Goal: Transaction & Acquisition: Purchase product/service

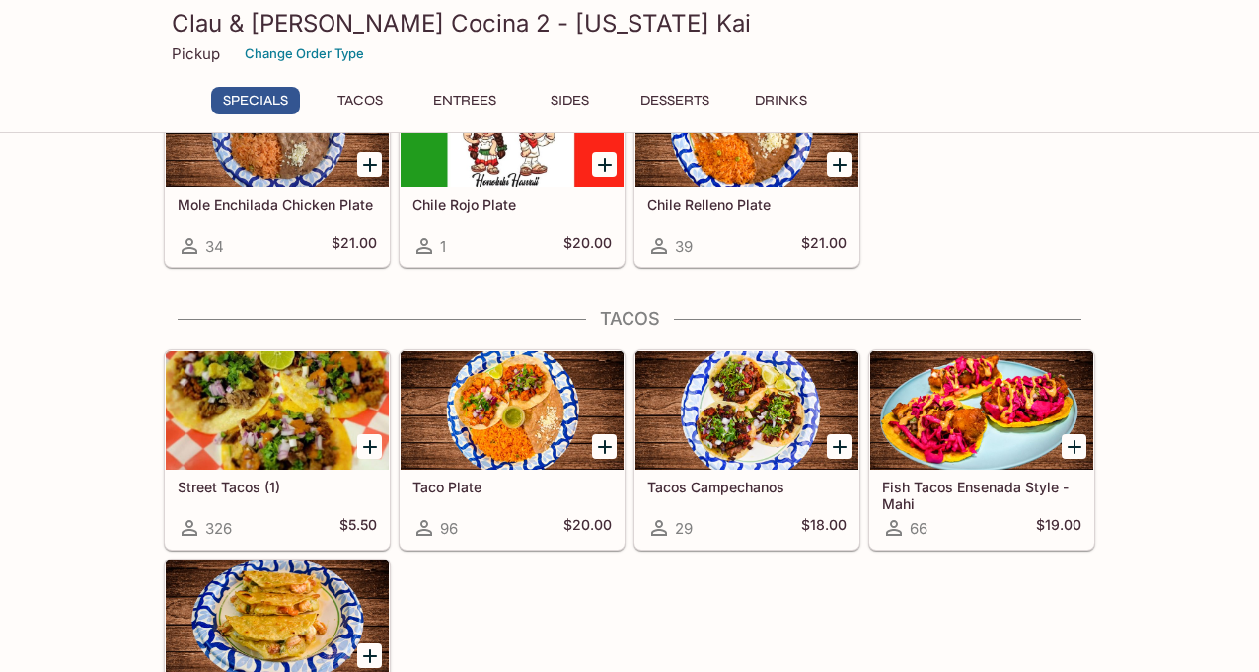
scroll to position [227, 0]
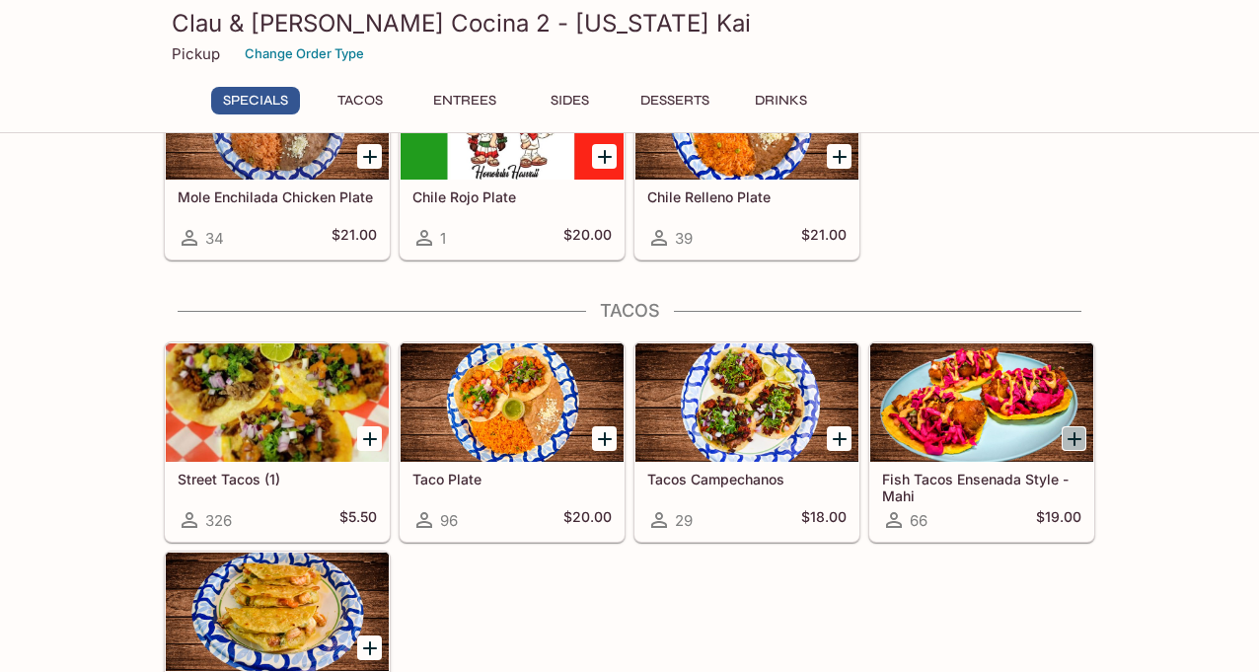
click at [1075, 446] on icon "Add Fish Tacos Ensenada Style - Mahi" at bounding box center [1075, 439] width 24 height 24
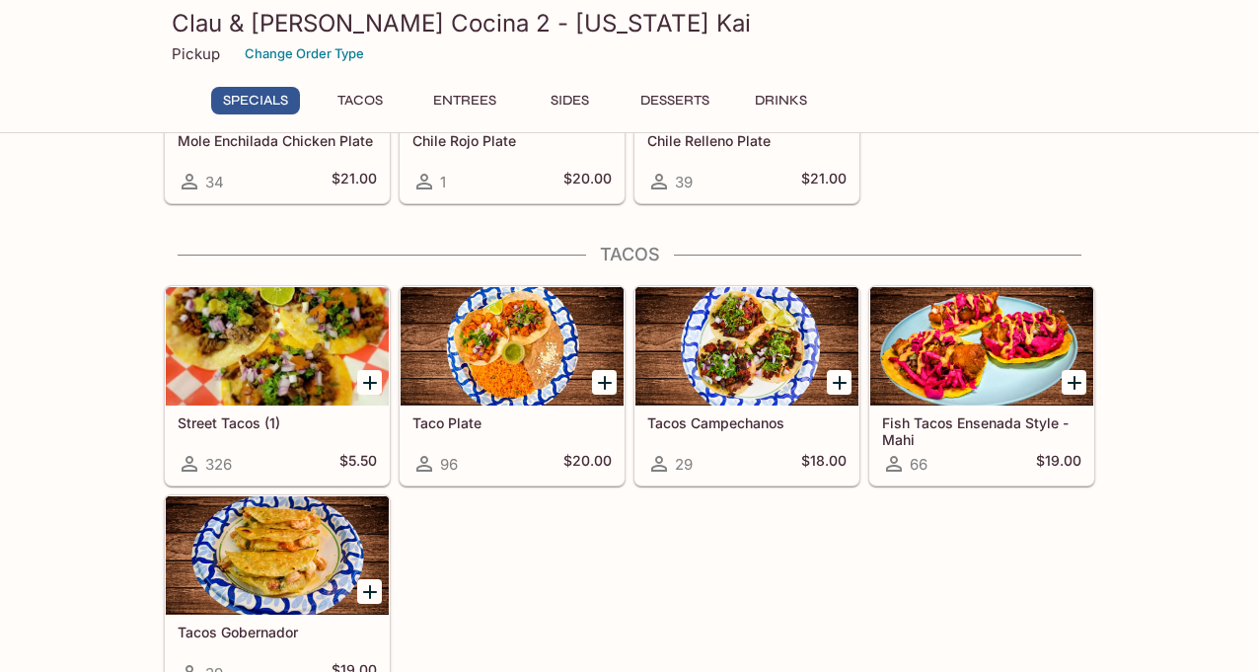
scroll to position [276, 0]
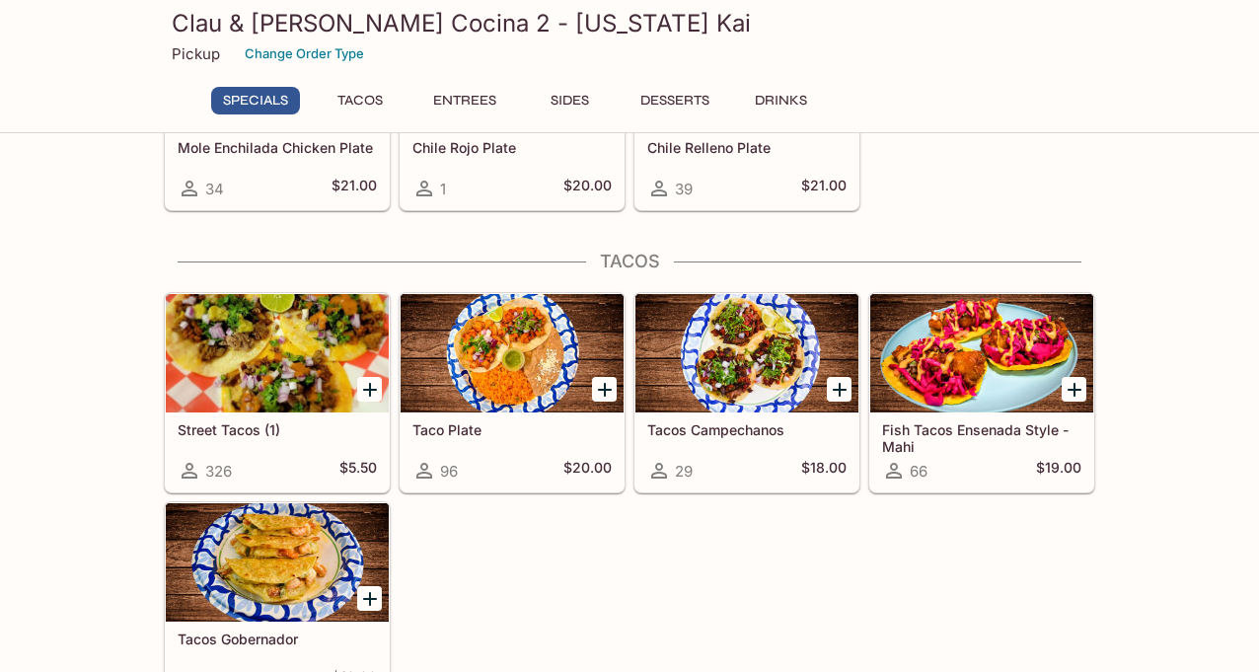
click at [302, 361] on div at bounding box center [277, 353] width 223 height 118
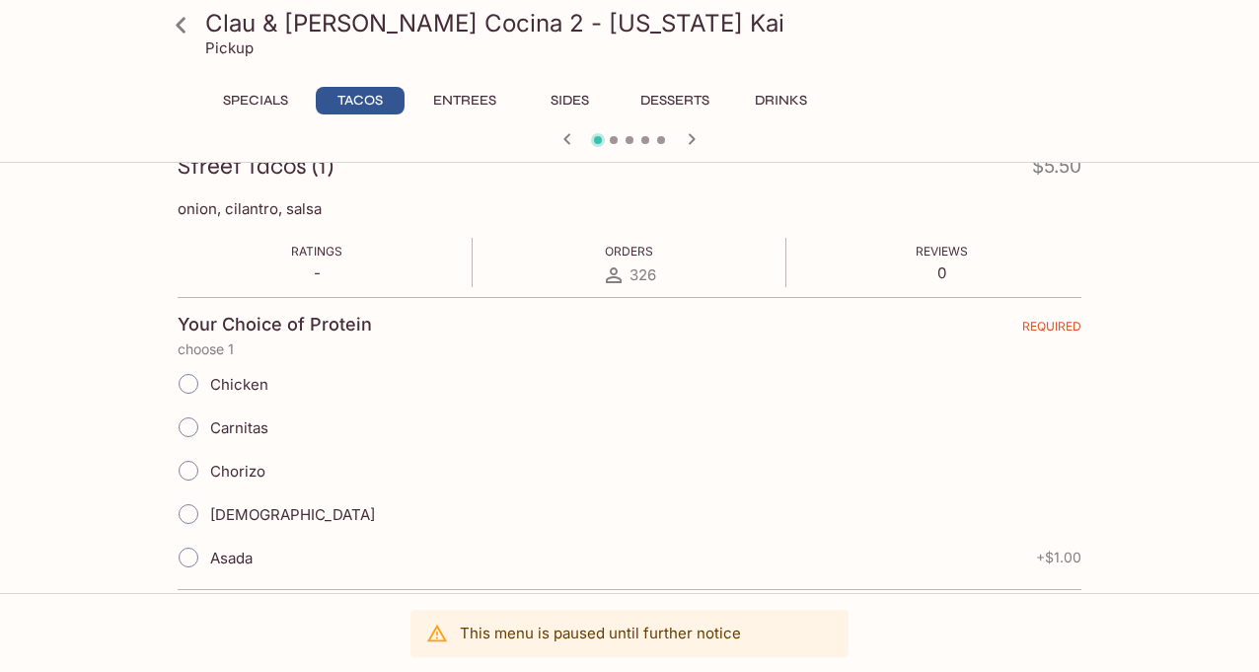
scroll to position [299, 0]
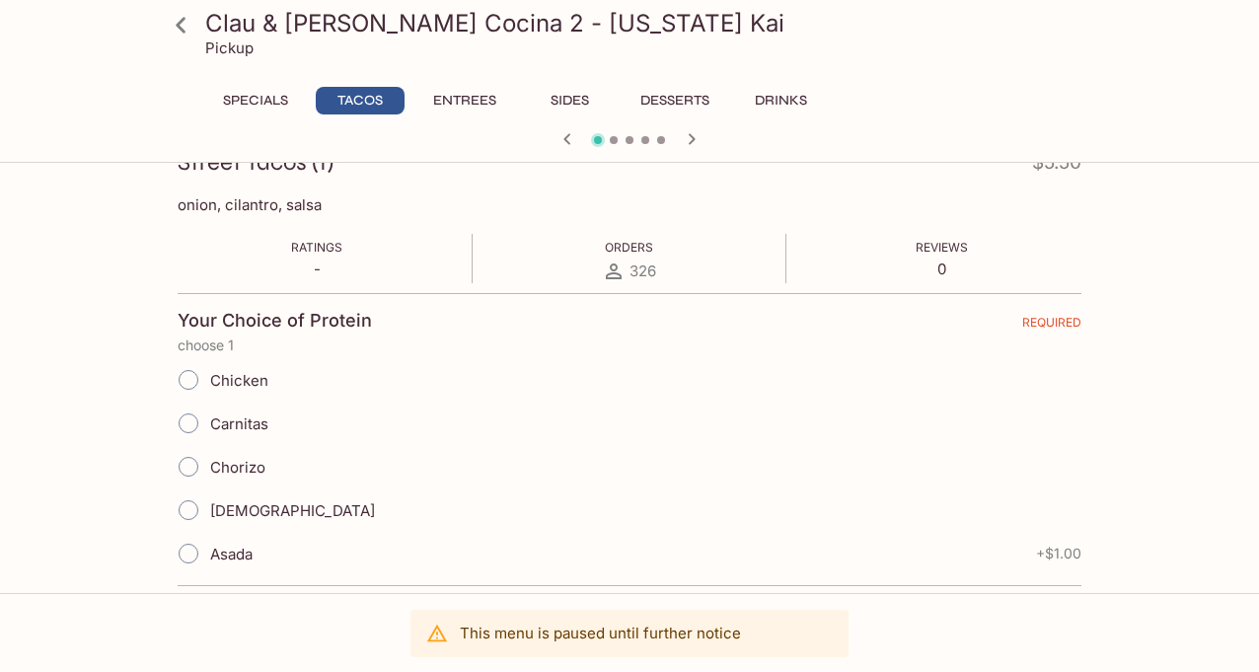
click at [215, 415] on span "Carnitas" at bounding box center [239, 423] width 58 height 19
click at [209, 415] on input "Carnitas" at bounding box center [188, 423] width 41 height 41
radio input "true"
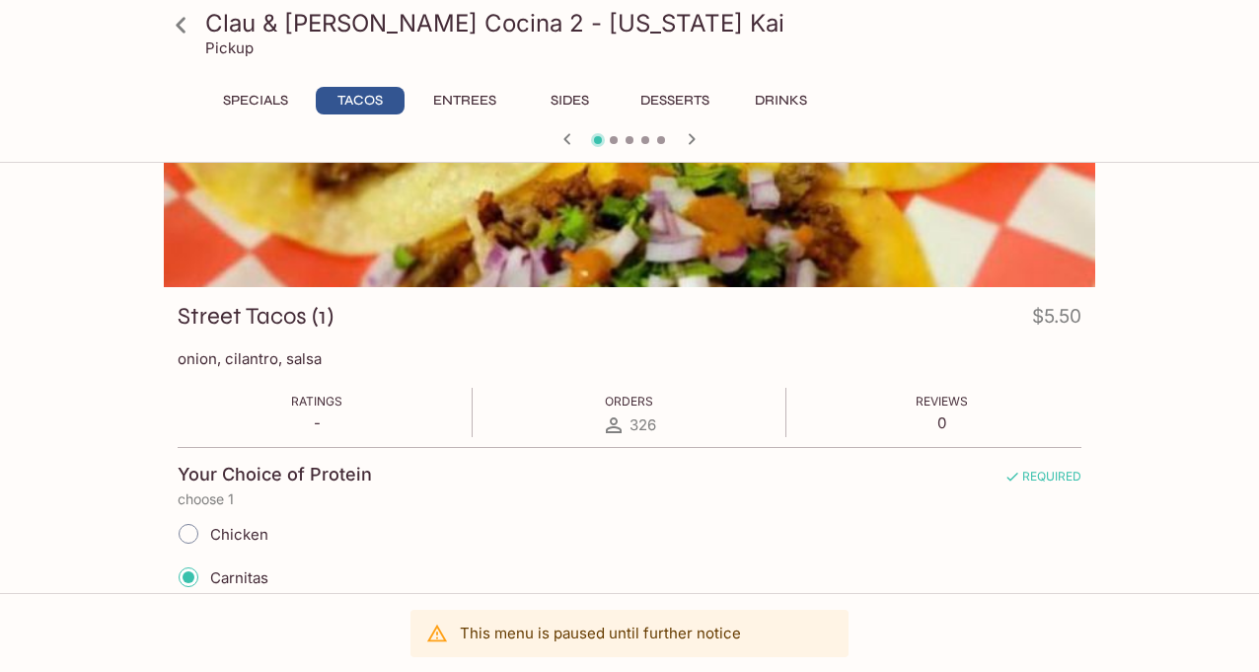
scroll to position [0, 0]
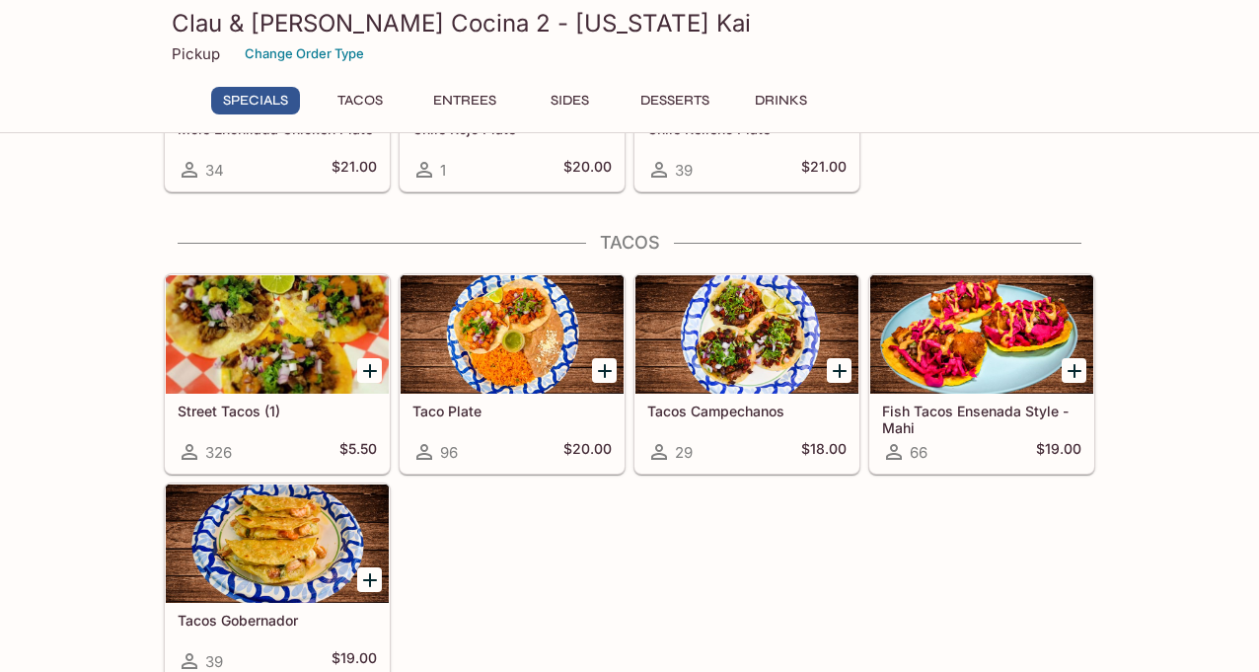
scroll to position [299, 0]
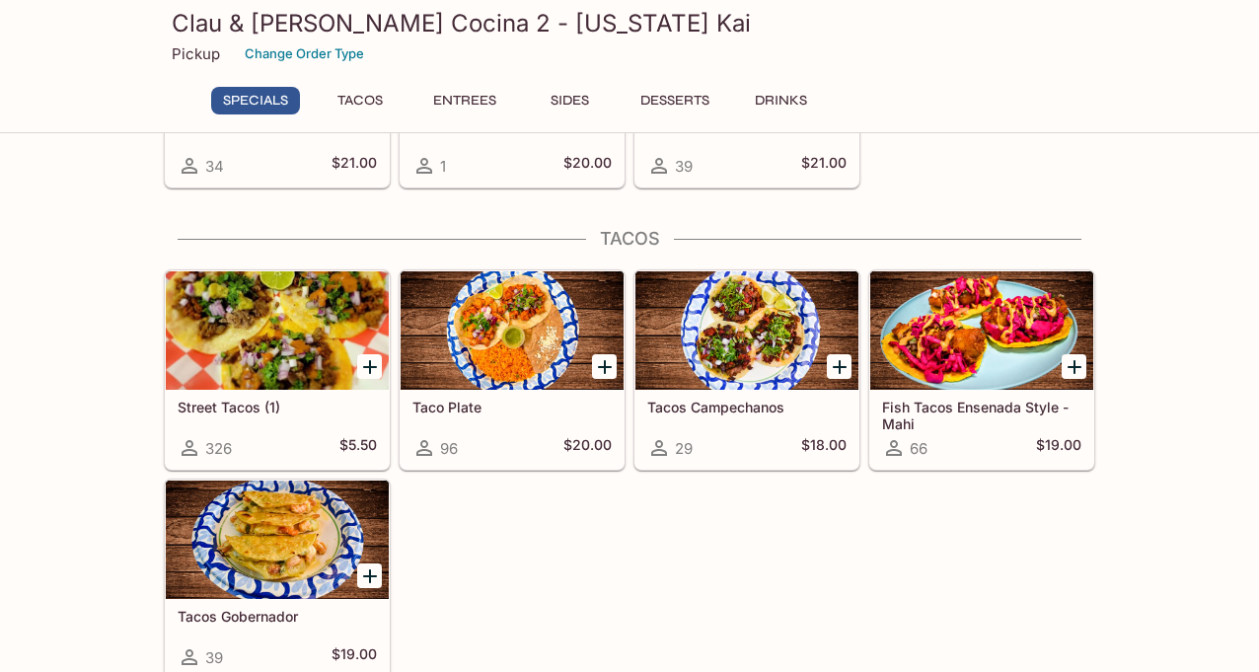
click at [308, 360] on div at bounding box center [277, 330] width 223 height 118
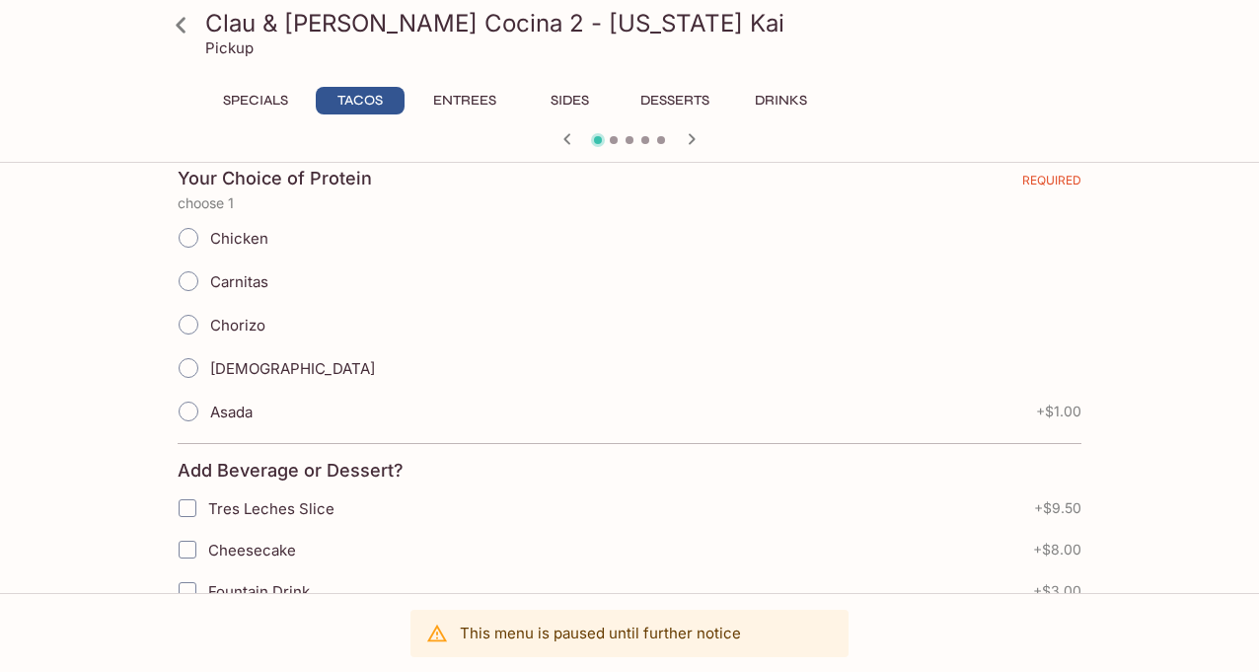
scroll to position [448, 0]
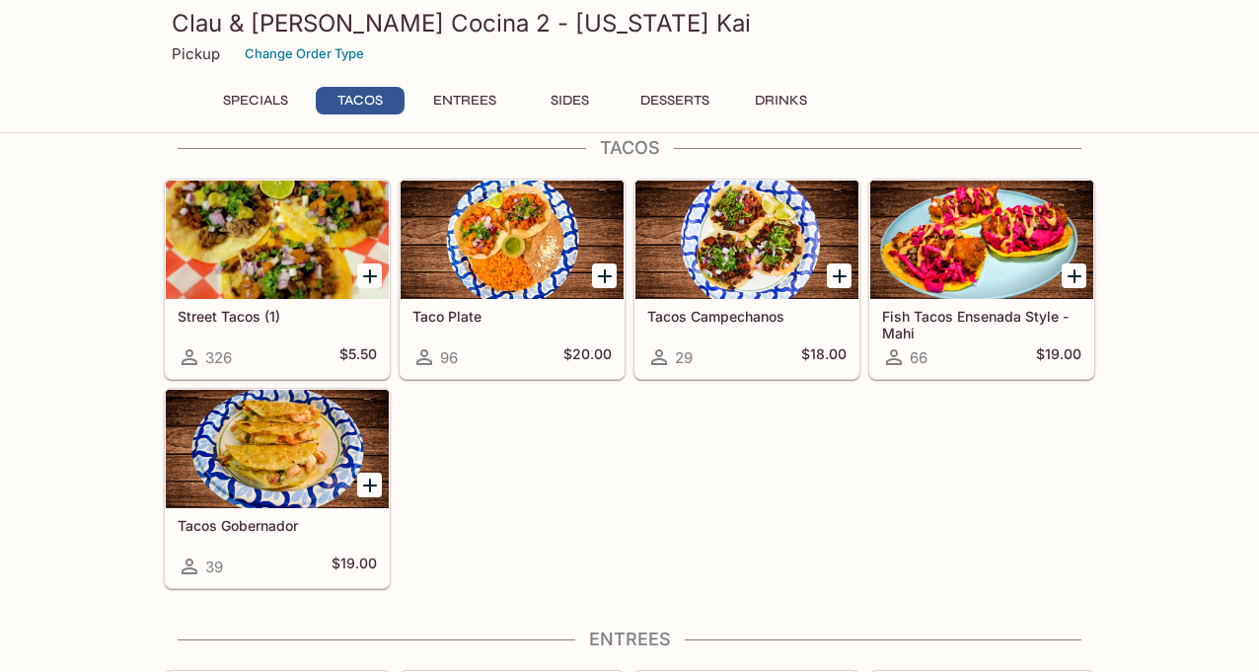
scroll to position [395, 0]
